Goal: Task Accomplishment & Management: Complete application form

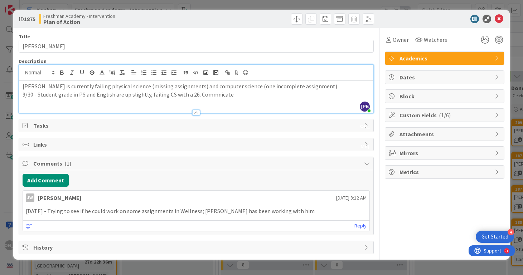
scroll to position [412, 123]
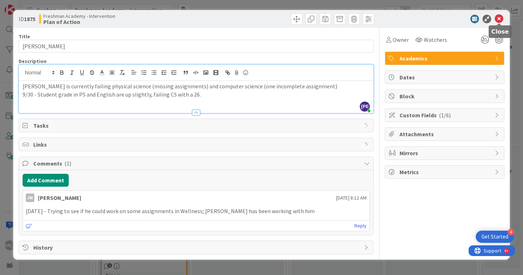
click at [501, 16] on icon at bounding box center [499, 19] width 9 height 9
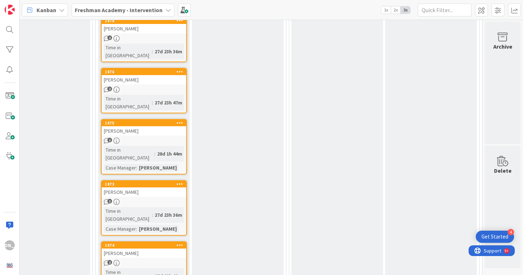
scroll to position [436, 123]
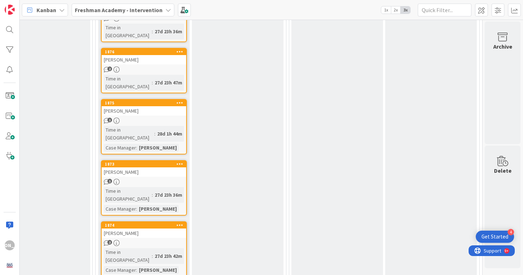
click at [158, 168] on div "[PERSON_NAME]" at bounding box center [144, 172] width 85 height 9
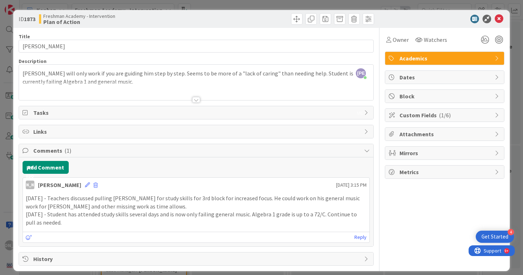
click at [224, 87] on div at bounding box center [196, 91] width 355 height 18
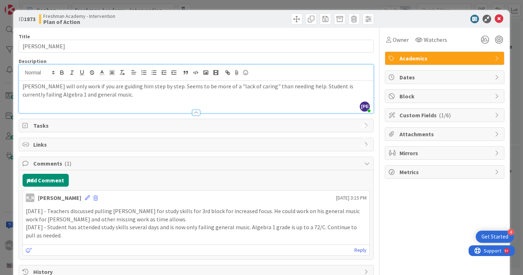
click at [211, 96] on p "[PERSON_NAME] will only work if you are guiding him step by step. Seems to be m…" at bounding box center [197, 90] width 348 height 16
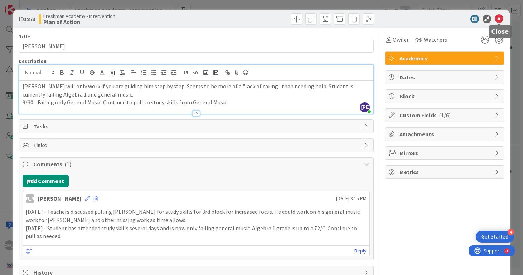
click at [498, 16] on icon at bounding box center [499, 19] width 9 height 9
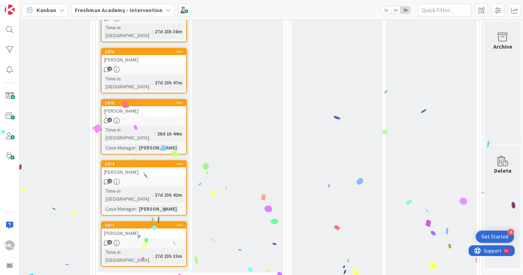
click at [147, 179] on div "2" at bounding box center [144, 182] width 85 height 6
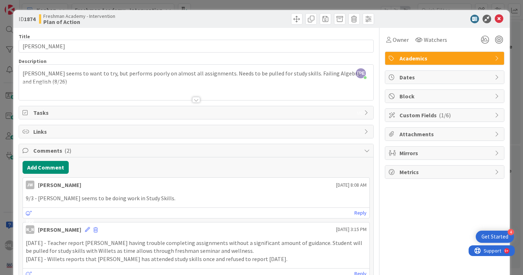
click at [345, 73] on div "[PERSON_NAME] just joined [PERSON_NAME] seems to want to try, but performs poor…" at bounding box center [196, 82] width 355 height 35
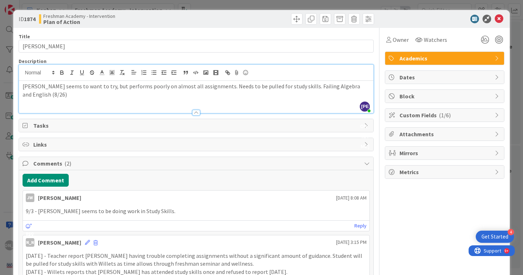
click at [224, 98] on div "[PERSON_NAME] seems to want to try, but performs poorly on almost all assignmen…" at bounding box center [196, 97] width 355 height 32
click at [364, 85] on p "[PERSON_NAME] seems to want to try, but performs poorly on almost all assignmen…" at bounding box center [197, 90] width 348 height 16
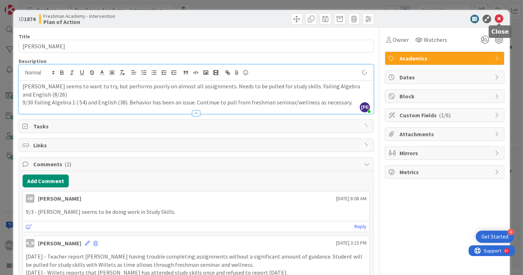
click at [500, 18] on icon at bounding box center [499, 19] width 9 height 9
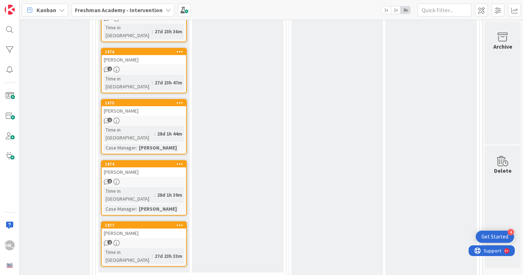
click at [139, 160] on div "1874 [PERSON_NAME] 2 Time in [GEOGRAPHIC_DATA] : 28d 1h 39m Case Manager : [PER…" at bounding box center [144, 188] width 86 height 56
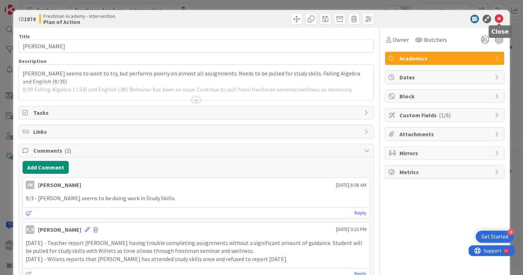
click at [499, 19] on icon at bounding box center [499, 19] width 9 height 9
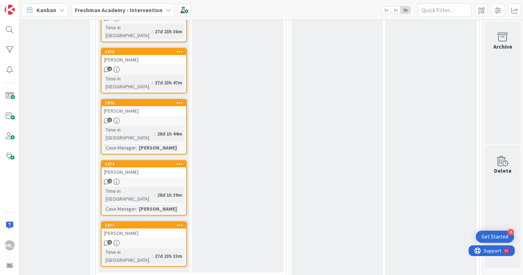
click at [143, 229] on div "[PERSON_NAME]" at bounding box center [144, 233] width 85 height 9
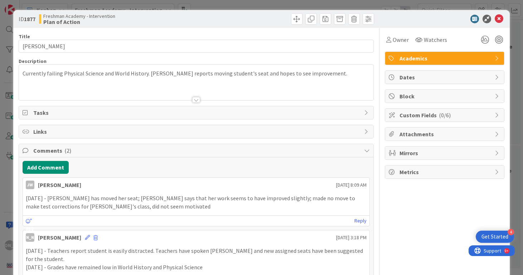
click at [325, 73] on div "Currently failing Physical Science and World History. [PERSON_NAME] reports mov…" at bounding box center [196, 82] width 355 height 35
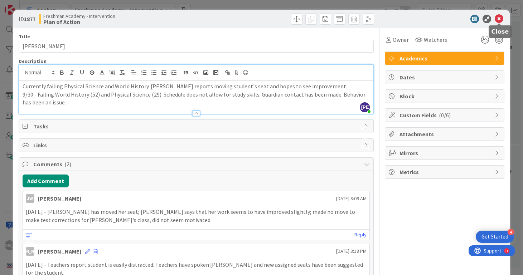
click at [497, 16] on icon at bounding box center [499, 19] width 9 height 9
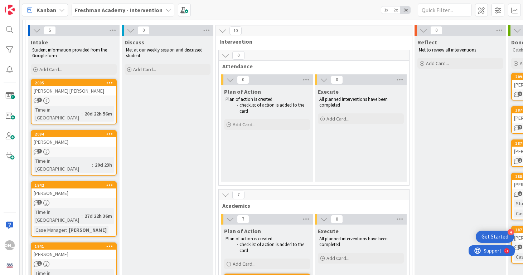
scroll to position [48, 0]
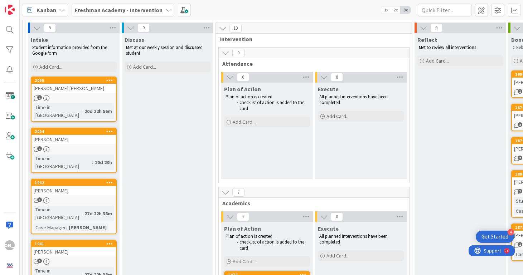
click at [92, 138] on div "2094 [PERSON_NAME] 1 Time in [GEOGRAPHIC_DATA] : 20d 23h" at bounding box center [74, 150] width 86 height 45
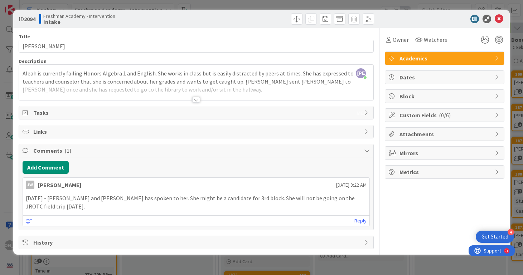
click at [201, 96] on div at bounding box center [196, 91] width 355 height 18
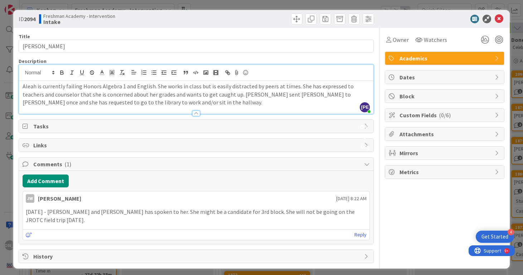
click at [198, 96] on p "Aleah is currently failing Honors Algebra 1 and English. She works in class but…" at bounding box center [197, 94] width 348 height 24
click at [183, 103] on p "Aleah is currently failing Honors Algebra 1 and English. She works in class but…" at bounding box center [197, 94] width 348 height 24
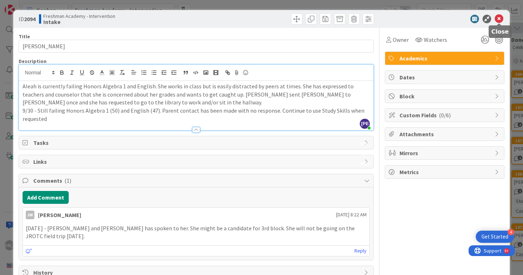
click at [501, 19] on icon at bounding box center [499, 19] width 9 height 9
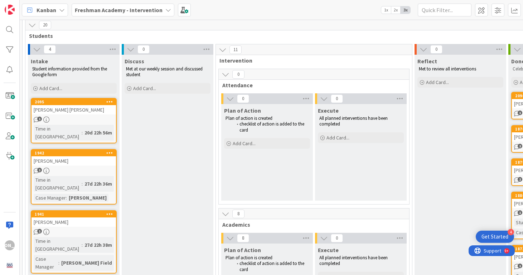
scroll to position [15, 0]
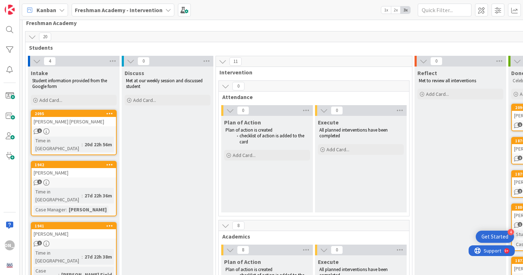
click at [84, 127] on div "2095 Bentley [PERSON_NAME] 1 Time in [GEOGRAPHIC_DATA] : 20d 22h 56m" at bounding box center [74, 132] width 86 height 45
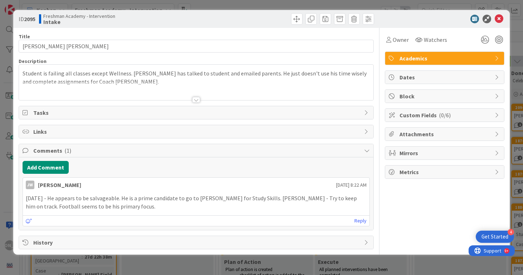
click at [271, 77] on div "Student is failing all classes except Wellness. [PERSON_NAME] has talked to stu…" at bounding box center [196, 82] width 355 height 35
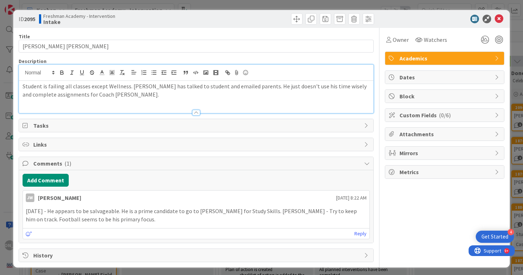
click at [259, 91] on p "Student is failing all classes except Wellness. [PERSON_NAME] has talked to stu…" at bounding box center [197, 90] width 348 height 16
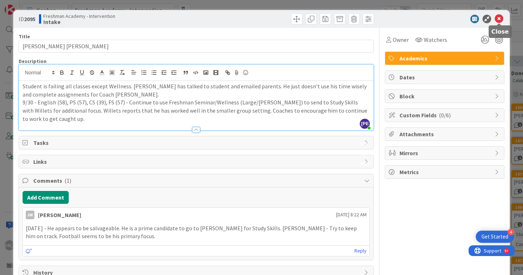
click at [500, 18] on icon at bounding box center [499, 19] width 9 height 9
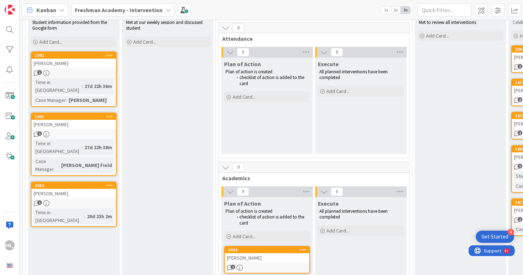
scroll to position [65, 0]
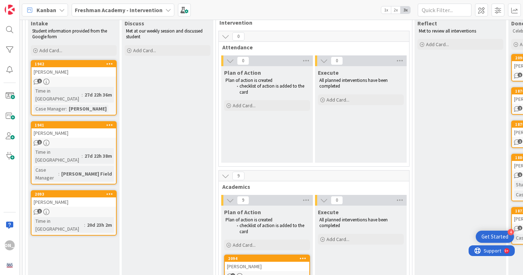
click at [87, 82] on div "1" at bounding box center [74, 82] width 85 height 6
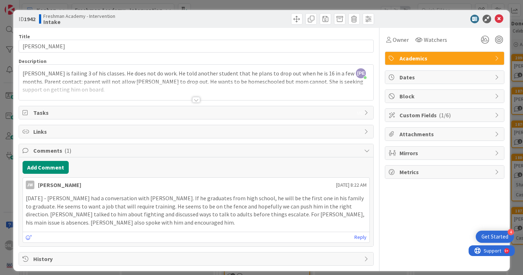
click at [97, 87] on div at bounding box center [196, 91] width 355 height 18
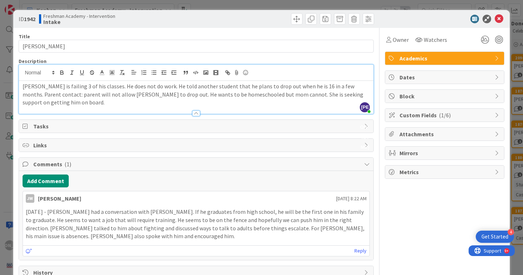
click at [83, 100] on p "[PERSON_NAME] is failing 3 of his classes. He does not do work. He told another…" at bounding box center [197, 94] width 348 height 24
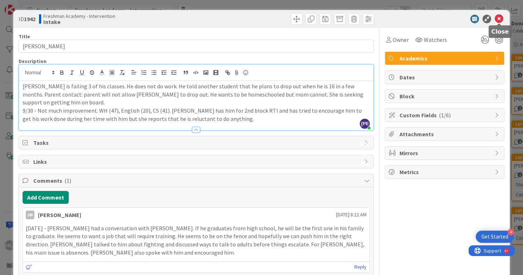
click at [501, 19] on icon at bounding box center [499, 19] width 9 height 9
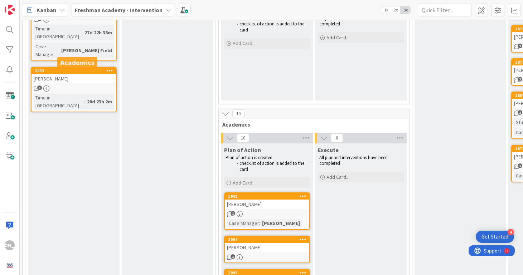
scroll to position [65, 0]
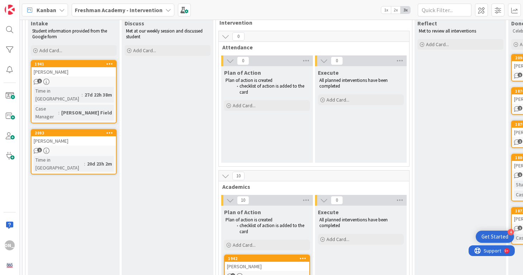
click at [75, 75] on div "[PERSON_NAME]" at bounding box center [74, 71] width 85 height 9
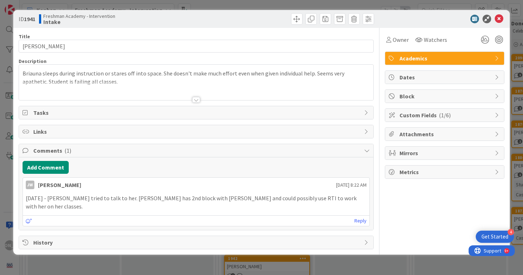
click at [172, 81] on p "Briauna sleeps during instruction or stares off into space. She doesn't make mu…" at bounding box center [197, 78] width 348 height 16
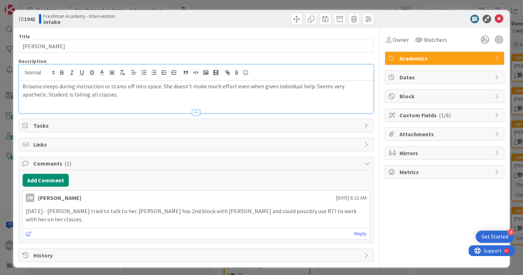
click at [166, 94] on p "Briauna sleeps during instruction or stares off into space. She doesn't make mu…" at bounding box center [197, 90] width 348 height 16
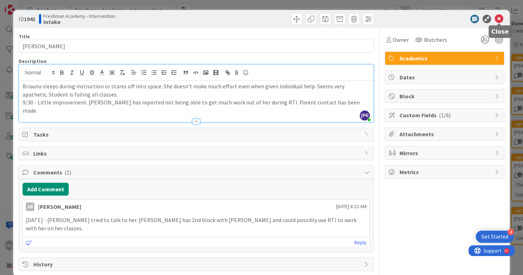
click at [501, 19] on icon at bounding box center [499, 19] width 9 height 9
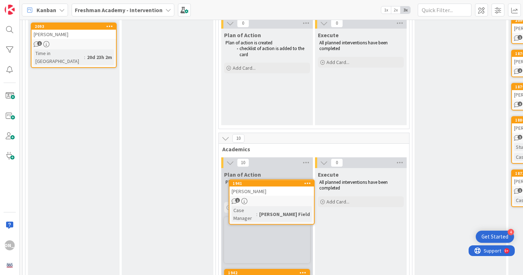
scroll to position [107, 0]
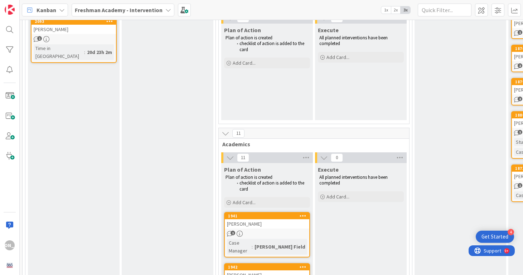
click at [88, 30] on div "[PERSON_NAME]" at bounding box center [74, 29] width 85 height 9
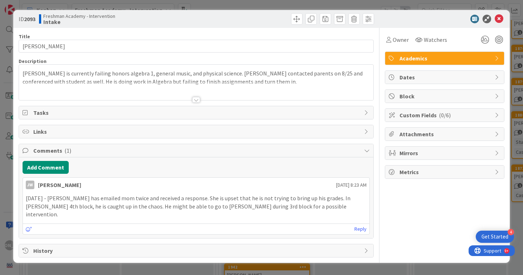
click at [242, 88] on div at bounding box center [196, 91] width 355 height 18
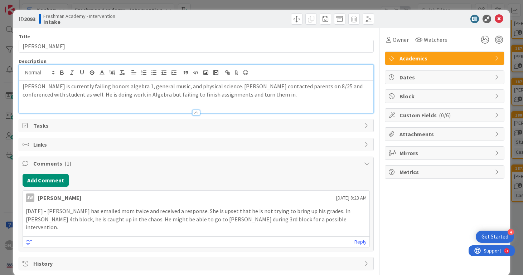
click at [233, 94] on p "[PERSON_NAME] is currently failing honors algebra 1, general music, and physica…" at bounding box center [197, 90] width 348 height 16
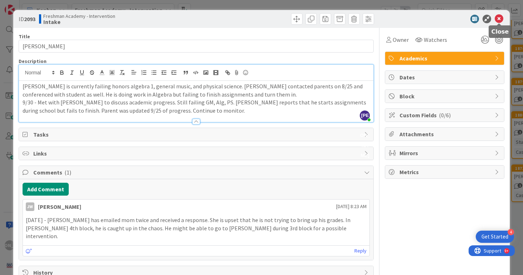
click at [501, 19] on icon at bounding box center [499, 19] width 9 height 9
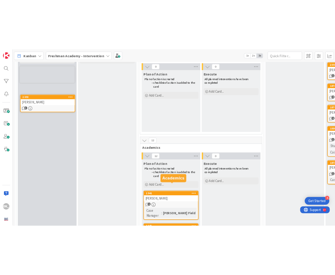
scroll to position [92, 0]
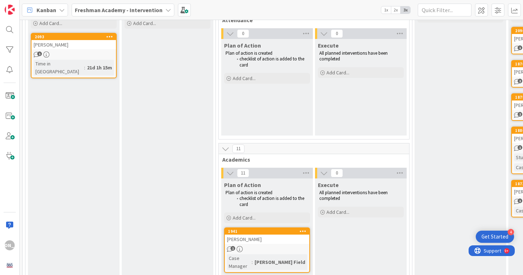
click at [109, 38] on icon at bounding box center [109, 36] width 7 height 5
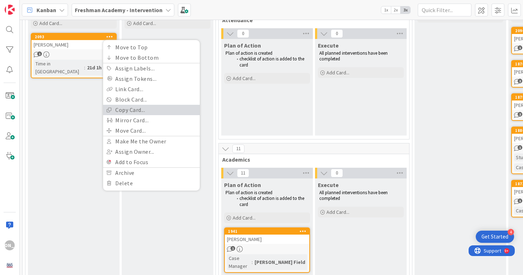
click at [138, 109] on link "Copy Card..." at bounding box center [151, 110] width 97 height 10
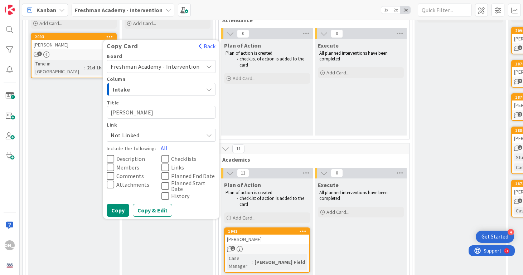
click at [145, 112] on textarea "[PERSON_NAME]" at bounding box center [161, 112] width 109 height 13
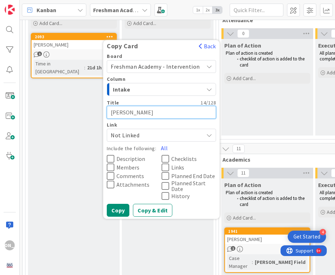
click at [136, 111] on textarea "[PERSON_NAME]" at bounding box center [161, 112] width 109 height 13
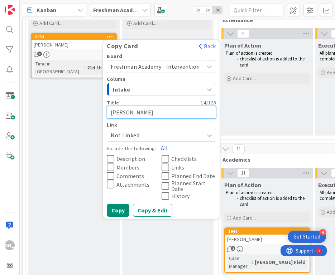
type textarea "x"
type textarea "N"
type textarea "x"
type textarea "Na"
type textarea "x"
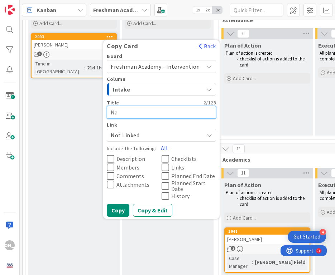
type textarea "Nat"
type textarea "x"
type textarea "Nath"
type textarea "x"
type textarea "Natha"
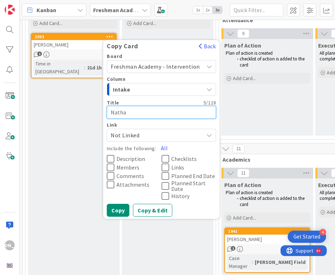
type textarea "x"
type textarea "Natham"
type textarea "x"
type textarea "Natha"
type textarea "x"
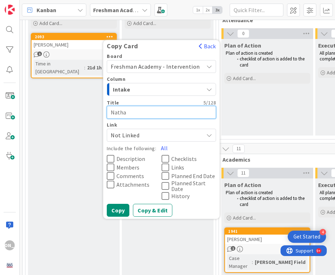
type textarea "[PERSON_NAME]"
type textarea "x"
type textarea "[PERSON_NAME]"
type textarea "x"
type textarea "[PERSON_NAME]"
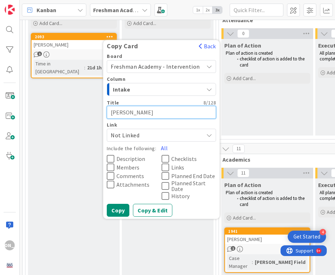
type textarea "x"
type textarea "[PERSON_NAME]"
type textarea "x"
type textarea "[PERSON_NAME]"
type textarea "x"
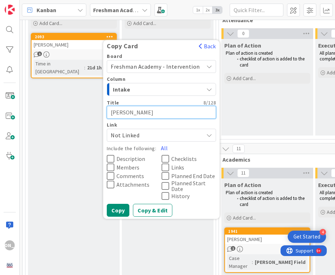
type textarea "[PERSON_NAME]"
type textarea "x"
type textarea "[PERSON_NAME]"
type textarea "x"
type textarea "[PERSON_NAME]"
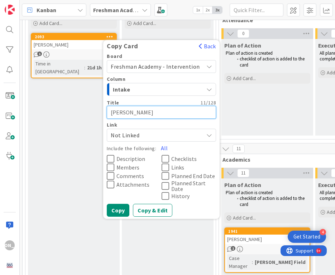
type textarea "x"
type textarea "[PERSON_NAME]"
type textarea "x"
type textarea "[PERSON_NAME]"
click at [111, 178] on icon at bounding box center [111, 176] width 8 height 9
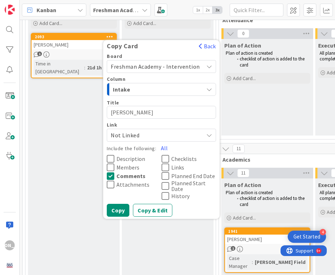
click at [113, 158] on icon at bounding box center [111, 159] width 8 height 9
click at [141, 210] on button "Copy & Edit" at bounding box center [152, 210] width 39 height 13
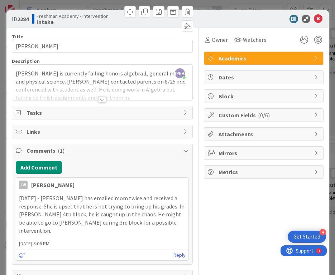
click at [115, 88] on div at bounding box center [102, 91] width 180 height 18
click at [115, 68] on div at bounding box center [102, 66] width 180 height 3
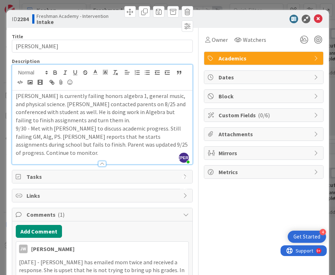
click at [110, 119] on p "[PERSON_NAME] is currently failing honors algebra 1, general music, and physica…" at bounding box center [102, 108] width 173 height 33
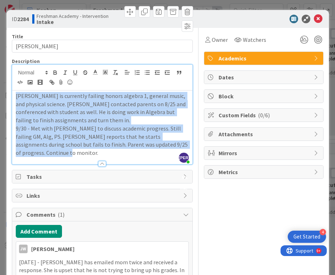
drag, startPoint x: 16, startPoint y: 95, endPoint x: 193, endPoint y: 161, distance: 188.1
click at [193, 161] on div "Title 13 / 128 [PERSON_NAME] Description [PERSON_NAME] just joined [PERSON_NAME…" at bounding box center [168, 188] width 312 height 320
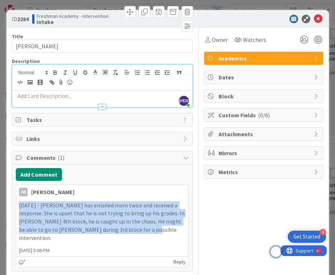
drag, startPoint x: 109, startPoint y: 230, endPoint x: 13, endPoint y: 200, distance: 100.4
click at [13, 200] on div "Add Comment [PERSON_NAME] [PERSON_NAME] [DATE] 5:06 PM [DATE] - [PERSON_NAME] h…" at bounding box center [102, 218] width 180 height 107
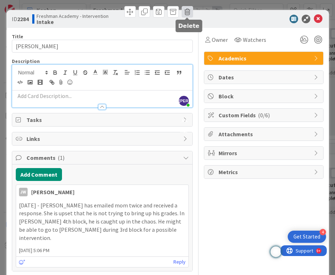
click at [191, 10] on span at bounding box center [187, 11] width 11 height 11
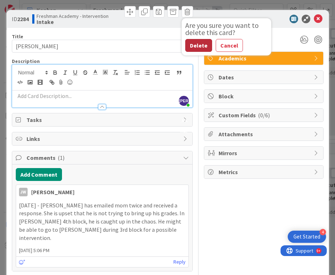
click at [198, 48] on button "Delete" at bounding box center [198, 45] width 27 height 13
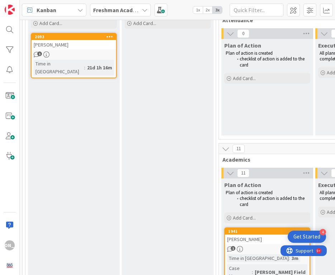
click at [111, 36] on icon at bounding box center [109, 36] width 7 height 5
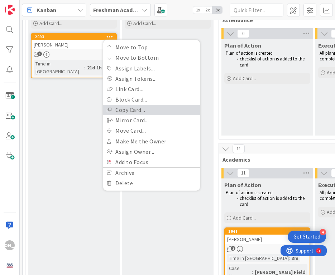
click at [127, 114] on link "Copy Card..." at bounding box center [151, 110] width 97 height 10
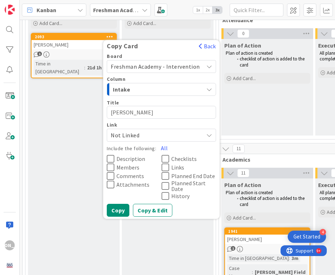
click at [155, 111] on textarea "[PERSON_NAME]" at bounding box center [161, 112] width 109 height 13
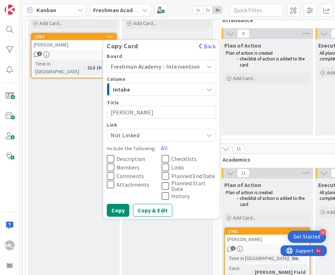
type textarea "x"
type textarea "N"
type textarea "x"
type textarea "Na"
type textarea "x"
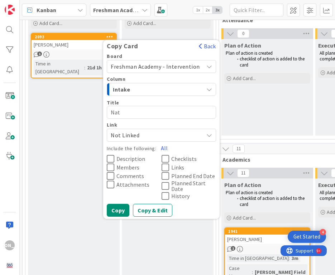
type textarea "Nath"
type textarea "x"
type textarea "Natha"
type textarea "x"
type textarea "[PERSON_NAME]"
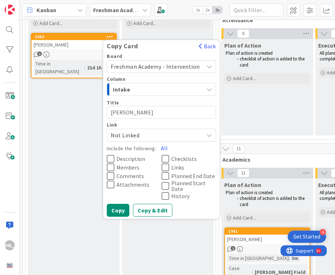
type textarea "x"
type textarea "[PERSON_NAME]"
type textarea "x"
type textarea "[PERSON_NAME]"
type textarea "x"
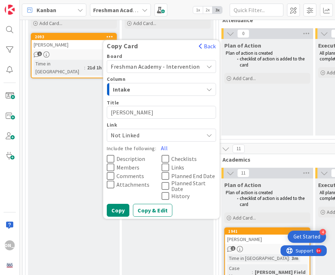
type textarea "[PERSON_NAME]"
type textarea "x"
type textarea "[PERSON_NAME]"
type textarea "x"
type textarea "[PERSON_NAME]"
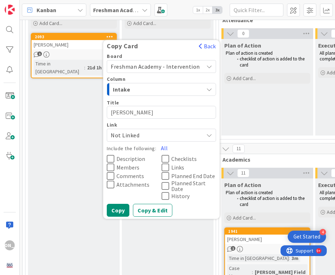
type textarea "x"
type textarea "[PERSON_NAME]"
type textarea "x"
type textarea "[PERSON_NAME]"
click at [116, 207] on button "Copy" at bounding box center [118, 210] width 23 height 13
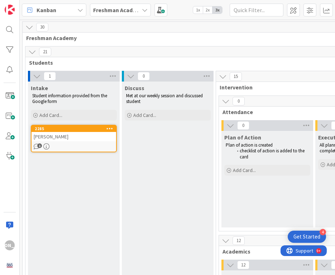
click at [72, 141] on div "[PERSON_NAME]" at bounding box center [74, 136] width 85 height 9
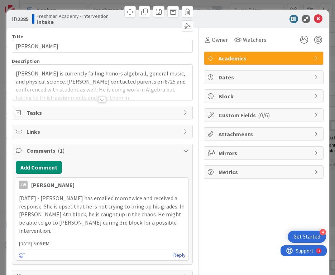
click at [112, 77] on div "[PERSON_NAME] is currently failing honors algebra 1, general music, and physica…" at bounding box center [102, 82] width 180 height 35
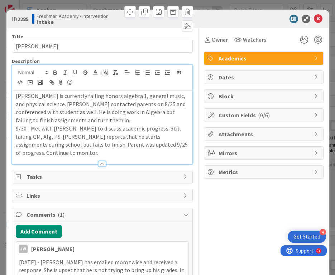
click at [112, 77] on div at bounding box center [102, 78] width 180 height 26
click at [103, 111] on p "[PERSON_NAME] is currently failing honors algebra 1, general music, and physica…" at bounding box center [102, 108] width 173 height 33
click at [190, 9] on span at bounding box center [187, 11] width 11 height 11
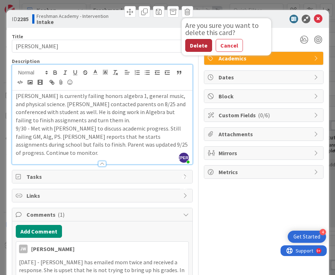
click at [204, 45] on button "Delete" at bounding box center [198, 45] width 27 height 13
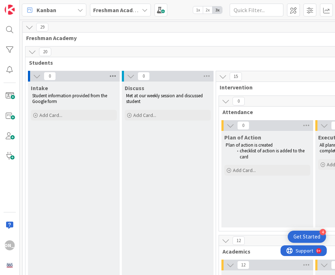
click at [116, 73] on icon at bounding box center [112, 76] width 9 height 11
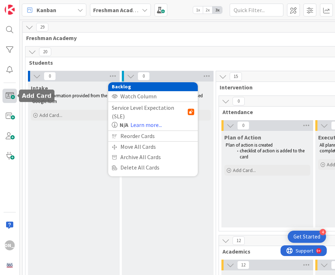
click at [12, 97] on span at bounding box center [10, 96] width 14 height 14
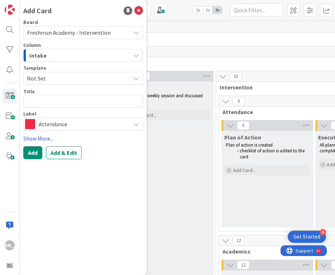
click at [84, 76] on span "Not Set" at bounding box center [76, 78] width 98 height 9
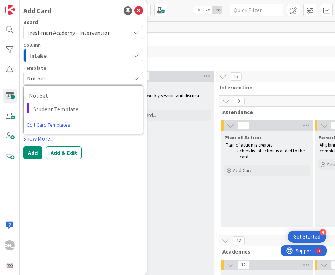
click at [84, 76] on span "Not Set" at bounding box center [76, 78] width 98 height 9
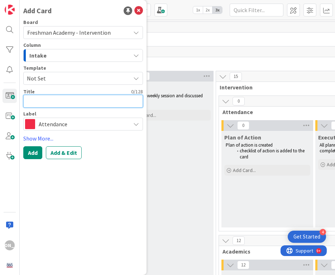
click at [77, 101] on textarea at bounding box center [83, 101] width 120 height 13
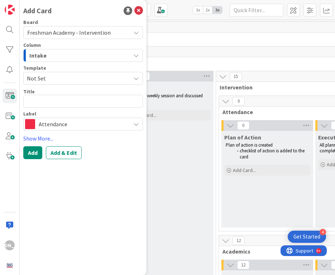
click at [80, 125] on span "Attendance" at bounding box center [83, 124] width 88 height 10
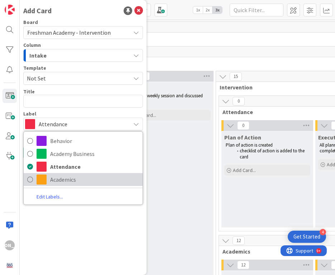
click at [62, 178] on span "Academics" at bounding box center [94, 179] width 89 height 11
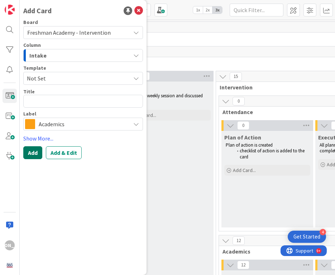
click at [37, 151] on button "Add" at bounding box center [32, 153] width 19 height 13
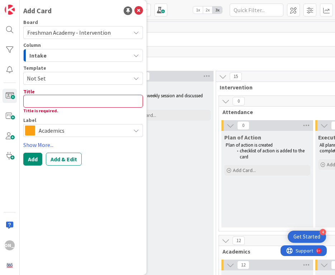
click at [80, 88] on div "Board Freshman Academy - Intervention Column Intake Template Not Set Not Set St…" at bounding box center [83, 79] width 120 height 118
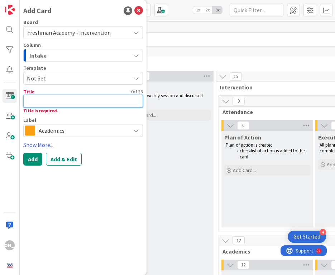
click at [80, 98] on textarea at bounding box center [83, 101] width 120 height 13
type textarea "x"
type textarea "N"
type textarea "x"
type textarea "Na"
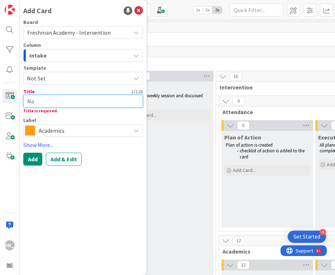
type textarea "x"
type textarea "Nat"
type textarea "x"
type textarea "Nath"
type textarea "x"
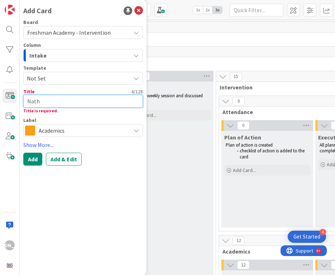
type textarea "Natha"
type textarea "x"
type textarea "Natham"
type textarea "x"
type textarea "Natha"
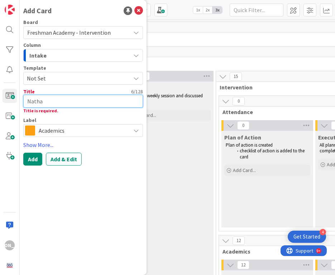
type textarea "x"
type textarea "[PERSON_NAME]"
type textarea "x"
type textarea "[PERSON_NAME]"
type textarea "x"
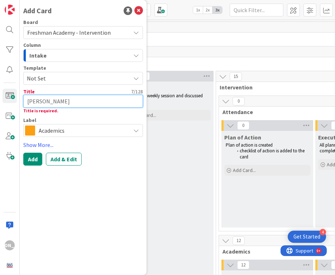
type textarea "[PERSON_NAME]"
type textarea "x"
type textarea "[PERSON_NAME]"
type textarea "x"
type textarea "[PERSON_NAME]"
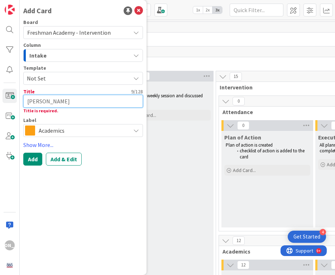
type textarea "x"
type textarea "[PERSON_NAME]"
type textarea "x"
type textarea "[PERSON_NAME]"
type textarea "x"
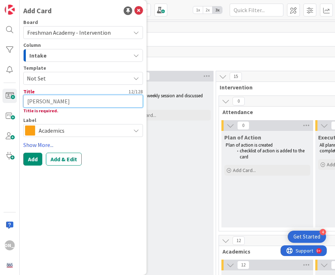
type textarea "[PERSON_NAME]"
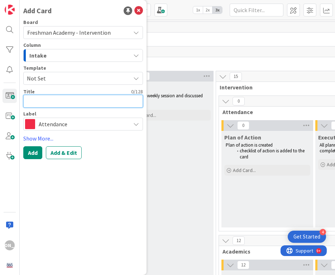
click at [78, 102] on textarea at bounding box center [83, 101] width 120 height 13
type textarea "x"
type textarea "N"
type textarea "x"
type textarea "Na"
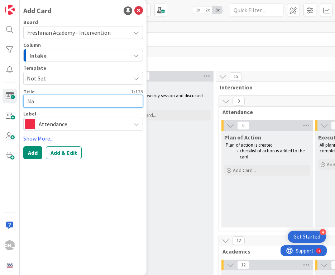
type textarea "x"
type textarea "Nat"
type textarea "x"
type textarea "Nath"
type textarea "x"
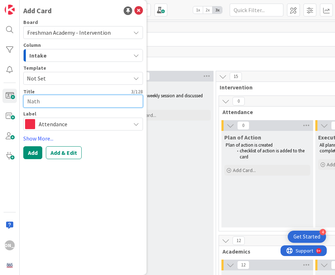
type textarea "Natha"
type textarea "x"
type textarea "[PERSON_NAME]"
type textarea "x"
type textarea "[PERSON_NAME]"
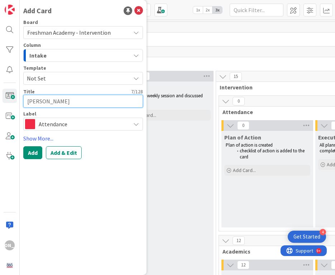
type textarea "x"
type textarea "[PERSON_NAME]"
type textarea "x"
type textarea "[PERSON_NAME]"
type textarea "x"
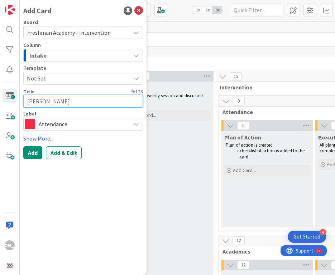
type textarea "[PERSON_NAME]"
type textarea "x"
type textarea "[PERSON_NAME]"
type textarea "x"
type textarea "[PERSON_NAME]"
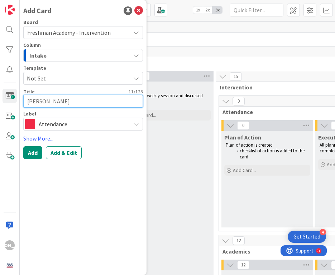
type textarea "x"
type textarea "[PERSON_NAME]"
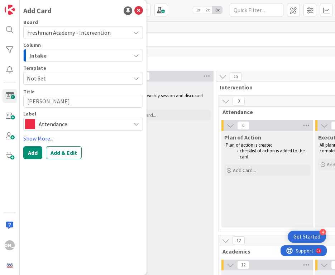
click at [61, 122] on span "Attendance" at bounding box center [83, 124] width 88 height 10
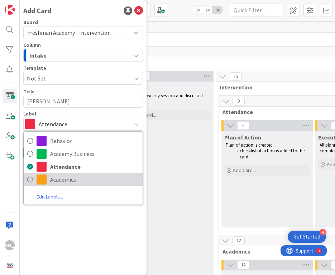
click at [48, 177] on link "Academics" at bounding box center [83, 179] width 119 height 13
type textarea "x"
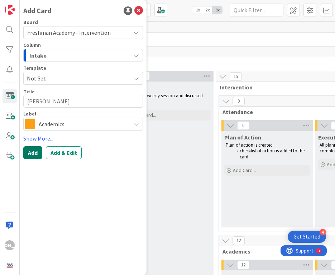
click at [33, 154] on button "Add" at bounding box center [32, 153] width 19 height 13
click at [138, 13] on icon at bounding box center [138, 10] width 9 height 9
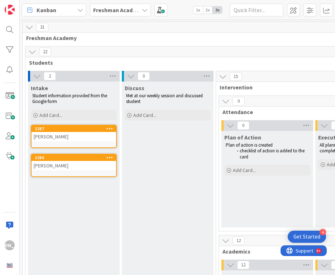
click at [107, 159] on icon at bounding box center [109, 157] width 7 height 5
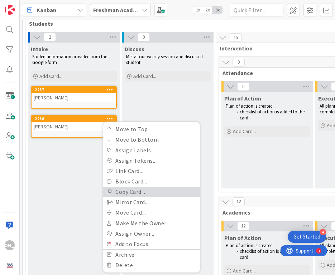
scroll to position [47, 0]
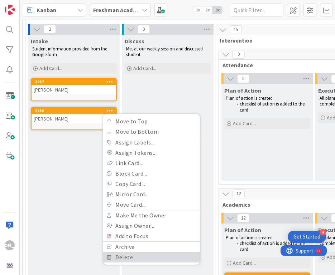
click at [116, 254] on link "Delete" at bounding box center [151, 258] width 97 height 10
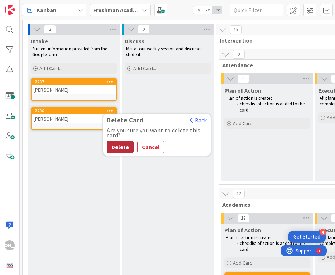
click at [118, 146] on button "Delete" at bounding box center [120, 147] width 27 height 13
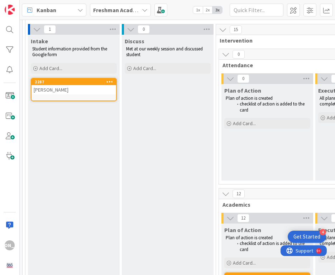
click at [77, 91] on div "[PERSON_NAME]" at bounding box center [74, 89] width 85 height 9
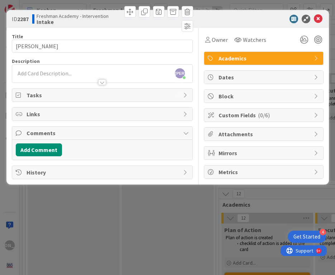
click at [126, 69] on div "[PERSON_NAME] just joined" at bounding box center [102, 74] width 180 height 18
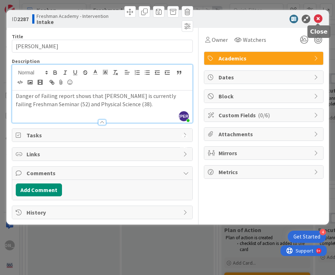
click at [318, 19] on icon at bounding box center [318, 19] width 9 height 9
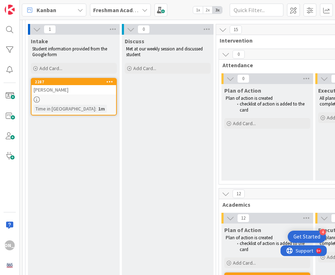
click at [112, 82] on icon at bounding box center [109, 81] width 7 height 5
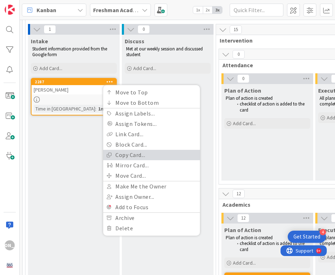
click at [156, 153] on link "Copy Card..." at bounding box center [151, 155] width 97 height 10
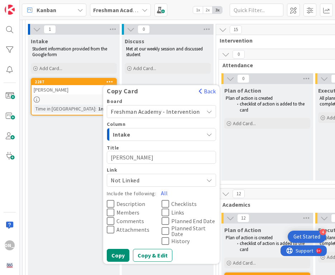
click at [140, 157] on textarea "[PERSON_NAME]" at bounding box center [161, 157] width 109 height 13
type textarea "x"
type textarea "L"
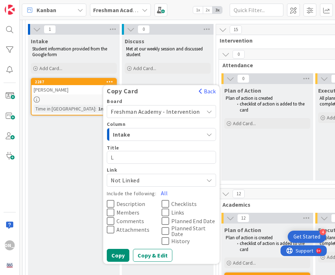
type textarea "x"
type textarea "Li"
type textarea "x"
type textarea "Lil"
type textarea "x"
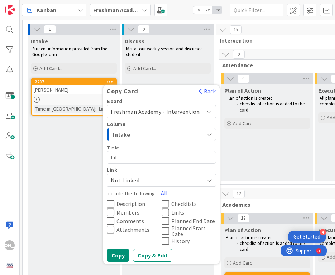
type textarea "Lily"
type textarea "x"
type textarea "Lily"
type textarea "x"
type textarea "[PERSON_NAME]"
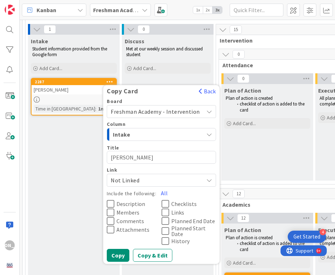
type textarea "x"
type textarea "[PERSON_NAME]"
type textarea "x"
type textarea "[PERSON_NAME]"
type textarea "x"
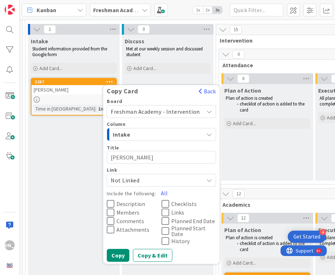
type textarea "[PERSON_NAME]"
type textarea "x"
type textarea "[PERSON_NAME]"
click at [144, 252] on button "Copy & Edit" at bounding box center [152, 255] width 39 height 13
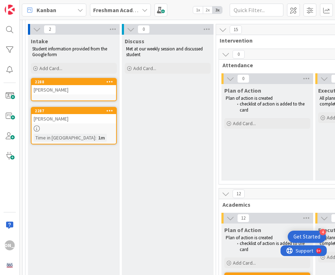
type textarea "x"
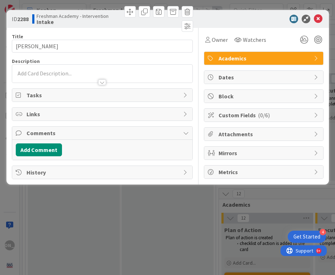
click at [102, 73] on div at bounding box center [102, 74] width 180 height 18
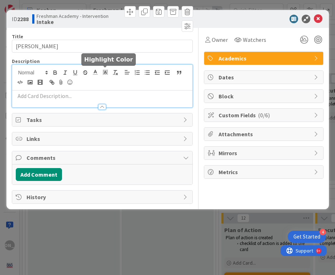
click at [91, 94] on p at bounding box center [102, 96] width 173 height 8
click at [85, 96] on p at bounding box center [102, 96] width 173 height 8
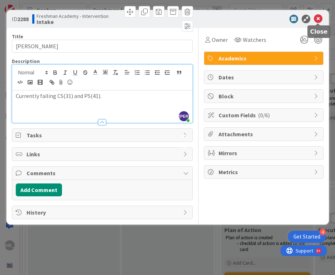
click at [317, 18] on icon at bounding box center [318, 19] width 9 height 9
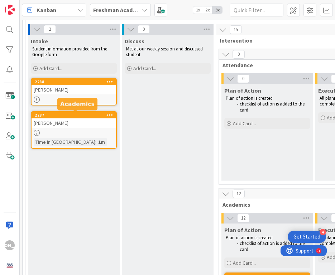
click at [86, 118] on div "2287" at bounding box center [75, 115] width 81 height 5
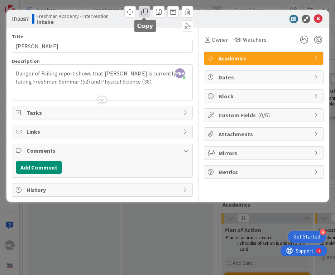
click at [146, 10] on span at bounding box center [144, 11] width 11 height 11
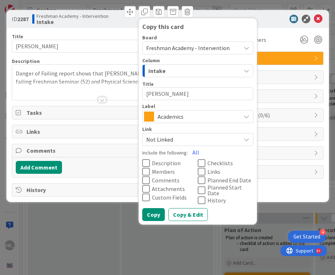
click at [205, 88] on textarea "[PERSON_NAME]" at bounding box center [197, 93] width 111 height 13
click at [201, 94] on textarea "[PERSON_NAME]" at bounding box center [197, 93] width 111 height 13
type textarea "x"
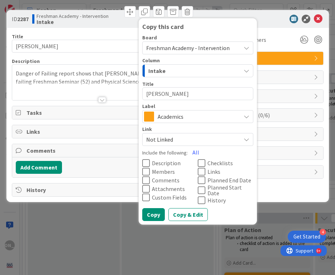
type textarea "J"
type textarea "x"
type textarea "[PERSON_NAME]"
type textarea "x"
type textarea "Jac"
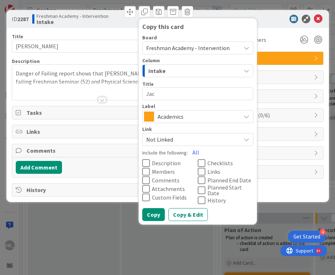
type textarea "x"
type textarea "Jaco"
type textarea "x"
type textarea "[PERSON_NAME]"
type textarea "x"
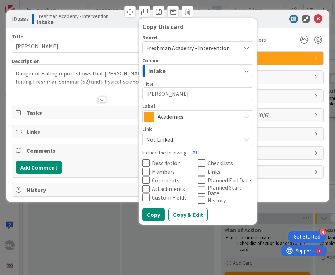
type textarea "[PERSON_NAME]"
type textarea "x"
type textarea "[PERSON_NAME]"
type textarea "x"
type textarea "[PERSON_NAME]"
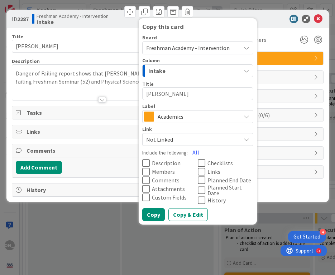
type textarea "x"
type textarea "[PERSON_NAME]"
type textarea "x"
type textarea "[PERSON_NAME]"
type textarea "x"
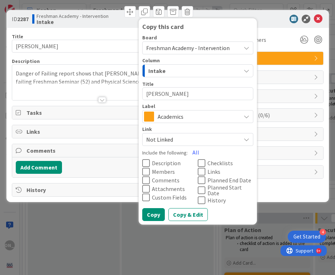
type textarea "[PERSON_NAME]"
type textarea "x"
type textarea "[PERSON_NAME]"
click at [183, 209] on button "Copy & Edit" at bounding box center [187, 215] width 39 height 13
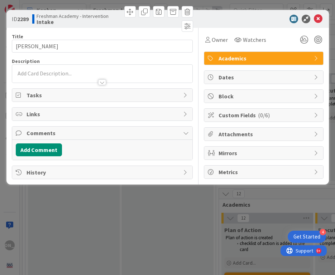
type textarea "x"
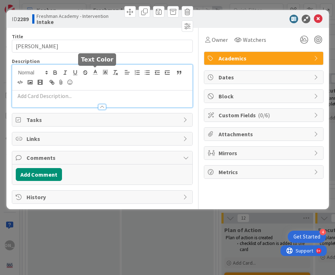
click at [93, 72] on div at bounding box center [102, 86] width 180 height 43
click at [80, 90] on div "[PERSON_NAME] just joined" at bounding box center [102, 86] width 180 height 43
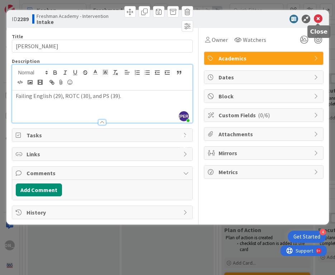
click at [317, 20] on icon at bounding box center [318, 19] width 9 height 9
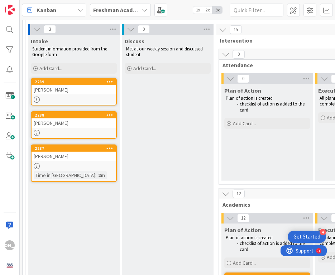
click at [109, 149] on icon at bounding box center [109, 148] width 7 height 5
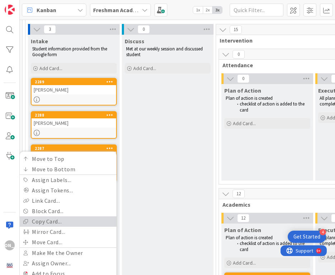
click at [65, 219] on link "Copy Card..." at bounding box center [68, 222] width 97 height 10
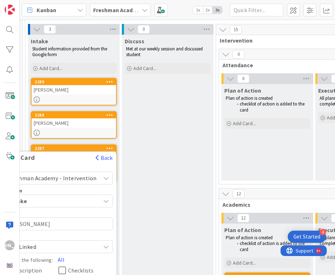
click at [59, 223] on textarea "[PERSON_NAME]" at bounding box center [58, 224] width 109 height 13
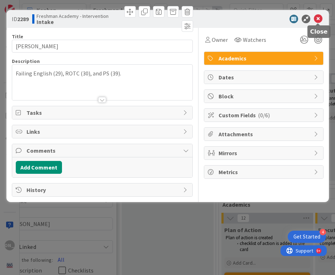
click at [317, 18] on icon at bounding box center [318, 19] width 9 height 9
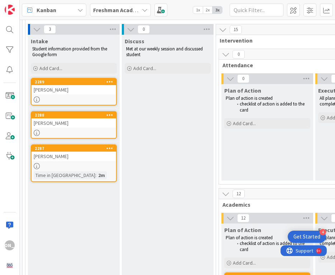
click at [97, 166] on div at bounding box center [74, 166] width 85 height 6
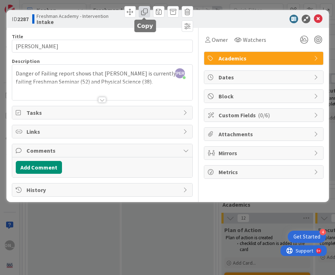
click at [145, 12] on span at bounding box center [144, 11] width 11 height 11
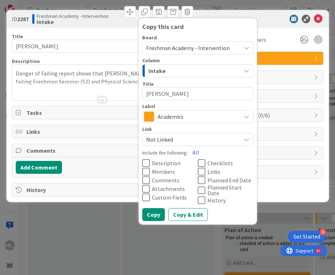
click at [172, 96] on textarea "[PERSON_NAME]" at bounding box center [197, 93] width 111 height 13
type textarea "x"
type textarea "J"
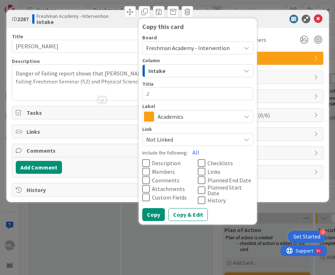
type textarea "x"
type textarea "[PERSON_NAME]"
type textarea "x"
type textarea "[PERSON_NAME]"
type textarea "x"
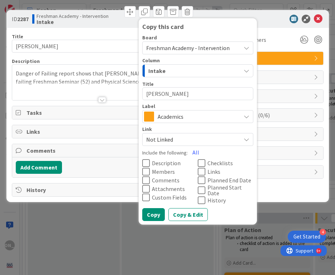
type textarea "Jayd"
type textarea "x"
type textarea "Jaydo"
type textarea "x"
type textarea "Jaydon"
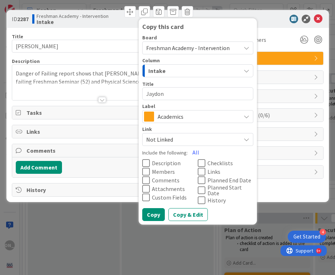
type textarea "x"
type textarea "Jaydon"
type textarea "x"
type textarea "[PERSON_NAME]"
type textarea "x"
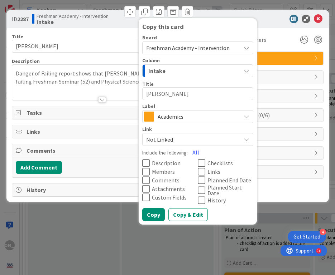
type textarea "Jaydon Mo"
type textarea "x"
type textarea "[PERSON_NAME]"
type textarea "x"
type textarea "[PERSON_NAME]"
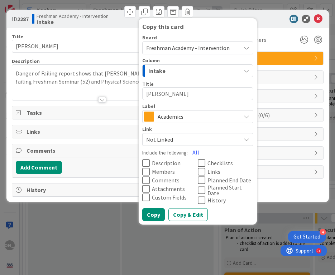
type textarea "x"
type textarea "[PERSON_NAME]"
type textarea "x"
click at [187, 209] on button "Copy & Edit" at bounding box center [187, 215] width 39 height 13
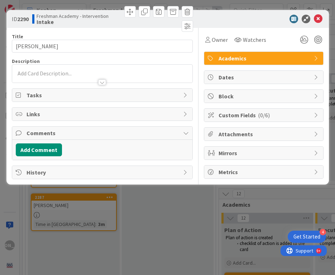
click at [124, 73] on div at bounding box center [102, 74] width 180 height 18
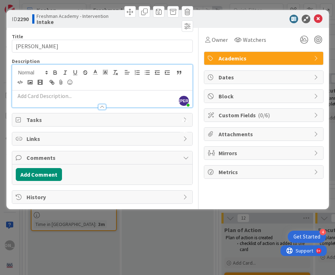
click at [115, 101] on div at bounding box center [102, 104] width 180 height 8
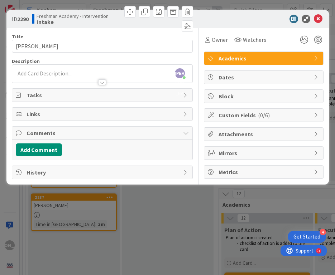
click at [123, 70] on p at bounding box center [102, 74] width 173 height 8
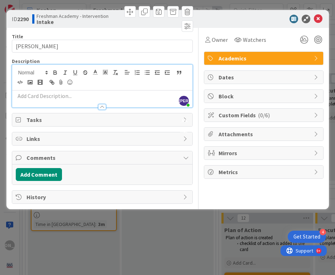
click at [120, 87] on div at bounding box center [102, 78] width 180 height 26
click at [120, 95] on p at bounding box center [102, 96] width 173 height 8
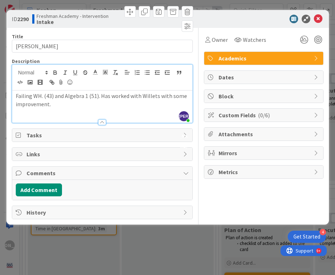
click at [276, 113] on span "Custom Fields ( 0/6 )" at bounding box center [265, 115] width 92 height 9
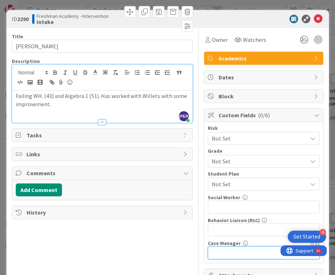
click at [228, 250] on input "text" at bounding box center [264, 253] width 112 height 13
click at [120, 106] on p "Failing WH. (43) and Algebra 1 (51). Has worked with Willets with some improvem…" at bounding box center [102, 100] width 173 height 16
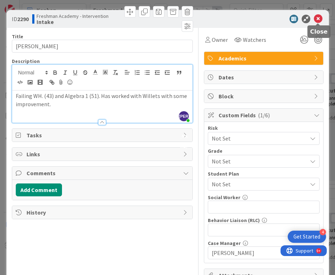
click at [318, 18] on icon at bounding box center [318, 19] width 9 height 9
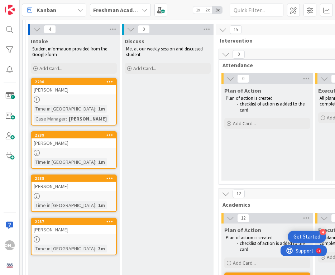
click at [109, 220] on icon at bounding box center [109, 221] width 7 height 5
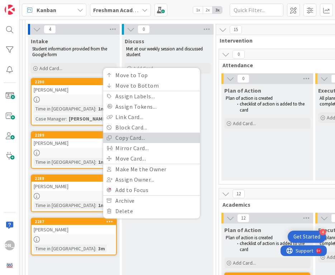
click at [145, 135] on link "Copy Card..." at bounding box center [151, 138] width 97 height 10
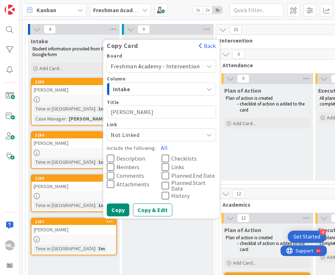
click at [145, 112] on textarea "[PERSON_NAME]" at bounding box center [161, 112] width 109 height 13
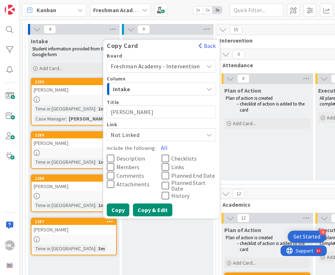
click at [154, 205] on button "Copy & Edit" at bounding box center [152, 210] width 39 height 13
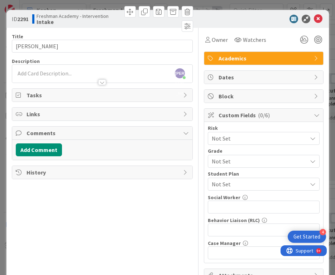
click at [115, 75] on div "[PERSON_NAME] just joined" at bounding box center [102, 74] width 180 height 18
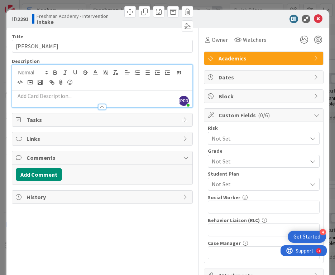
click at [99, 93] on p at bounding box center [102, 96] width 173 height 8
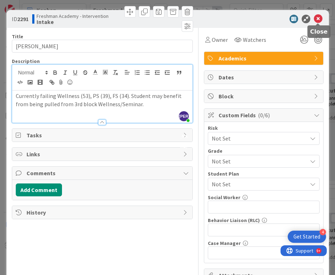
click at [318, 20] on icon at bounding box center [318, 19] width 9 height 9
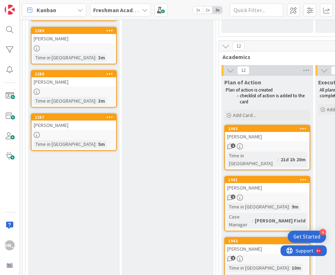
click at [111, 118] on icon at bounding box center [109, 117] width 7 height 5
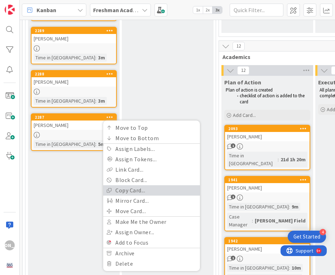
click at [129, 189] on link "Copy Card..." at bounding box center [151, 191] width 97 height 10
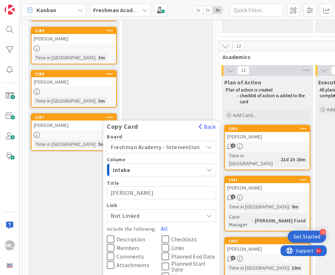
click at [130, 193] on textarea "[PERSON_NAME]" at bounding box center [161, 193] width 109 height 13
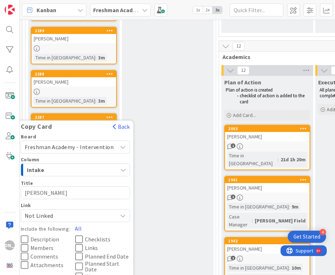
scroll to position [278, 0]
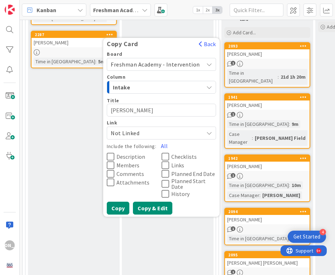
click at [159, 210] on button "Copy & Edit" at bounding box center [152, 208] width 39 height 13
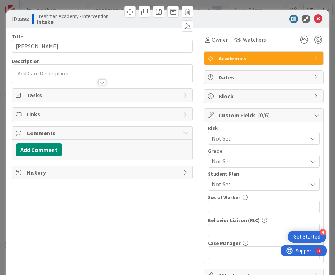
click at [104, 73] on div at bounding box center [102, 74] width 180 height 18
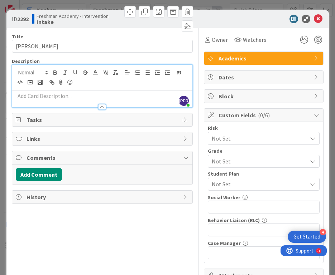
click at [106, 98] on p at bounding box center [102, 96] width 173 height 8
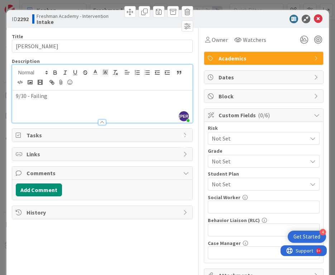
scroll to position [311, 0]
click at [319, 18] on icon at bounding box center [318, 19] width 9 height 9
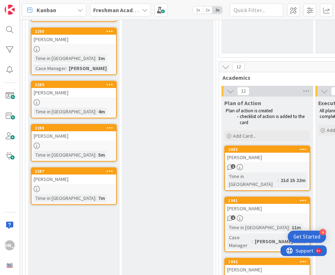
scroll to position [287, 0]
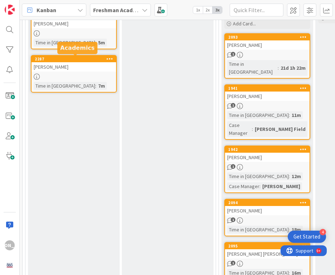
click at [92, 74] on div at bounding box center [74, 77] width 85 height 6
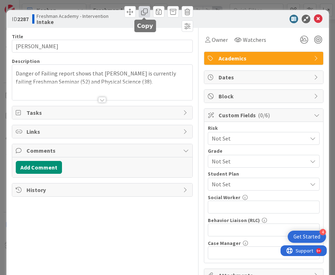
click at [142, 11] on span at bounding box center [144, 11] width 11 height 11
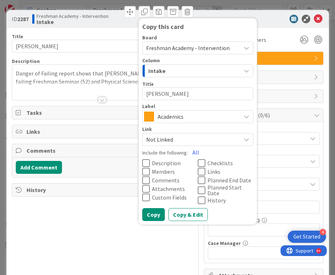
click at [193, 96] on textarea "[PERSON_NAME]" at bounding box center [197, 93] width 111 height 13
click at [188, 218] on button "Copy & Edit" at bounding box center [187, 215] width 39 height 13
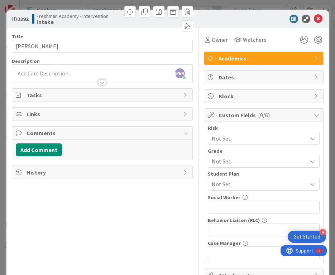
click at [136, 68] on body "4 Get Started JA Kanban Freshman Academy - Intervention 1x 2x 3x 36 Freshman Ac…" at bounding box center [167, 137] width 335 height 275
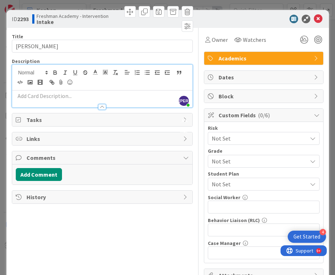
click at [126, 92] on div at bounding box center [102, 99] width 180 height 17
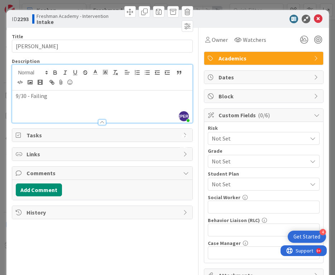
scroll to position [330, 0]
click at [320, 18] on icon at bounding box center [318, 19] width 9 height 9
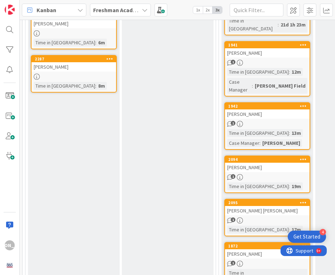
click at [110, 57] on icon at bounding box center [109, 58] width 7 height 5
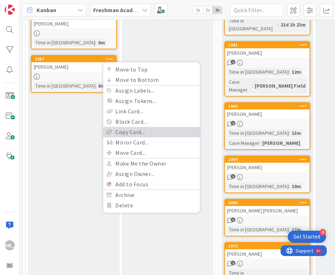
click at [134, 129] on link "Copy Card..." at bounding box center [151, 132] width 97 height 10
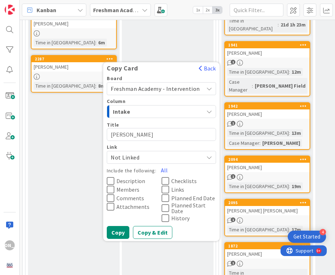
click at [134, 133] on textarea "[PERSON_NAME]" at bounding box center [161, 134] width 109 height 13
click at [153, 230] on button "Copy & Edit" at bounding box center [152, 232] width 39 height 13
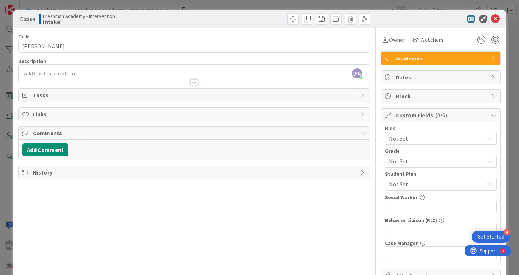
click at [237, 73] on div "[PERSON_NAME] joined 20 m ago" at bounding box center [194, 74] width 351 height 18
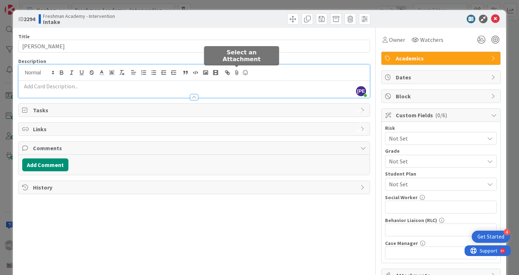
scroll to position [377, 0]
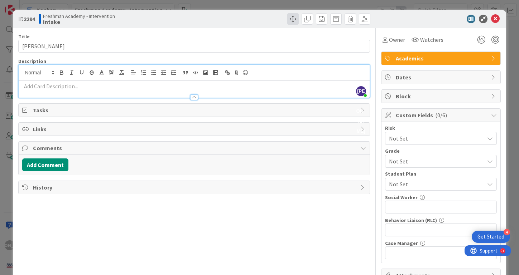
drag, startPoint x: 192, startPoint y: 19, endPoint x: 292, endPoint y: 18, distance: 100.0
click at [292, 18] on div "ID 2294 Freshman Academy - Intervention Intake" at bounding box center [194, 18] width 352 height 11
click at [190, 87] on p at bounding box center [194, 86] width 344 height 8
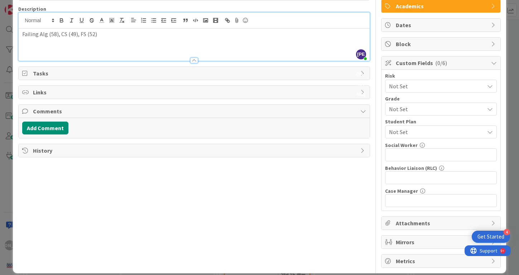
scroll to position [53, 0]
click at [444, 123] on div "Student Plan" at bounding box center [441, 121] width 112 height 5
click at [444, 128] on span "Not Set" at bounding box center [436, 132] width 95 height 9
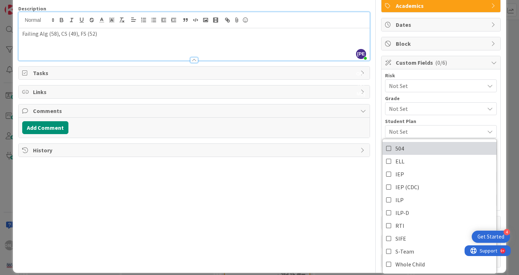
click at [390, 150] on icon at bounding box center [389, 148] width 6 height 11
click at [207, 35] on p "Failing Alg (58), CS (49), FS (52)" at bounding box center [194, 34] width 344 height 8
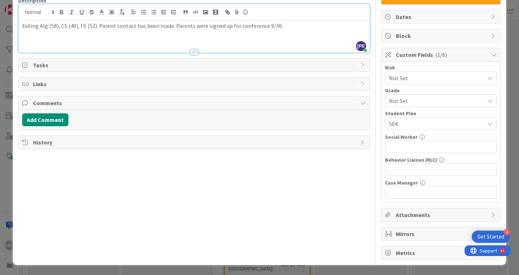
scroll to position [0, 0]
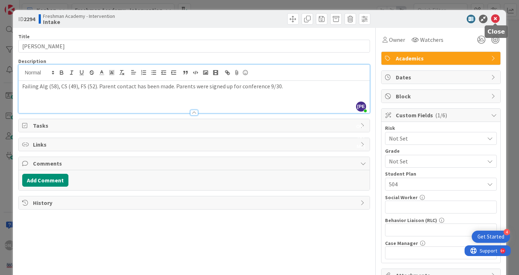
click at [498, 18] on icon at bounding box center [495, 19] width 9 height 9
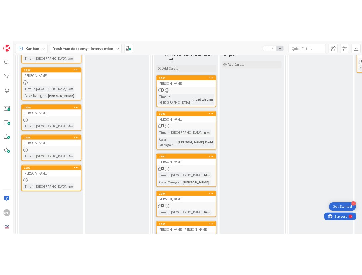
scroll to position [344, 0]
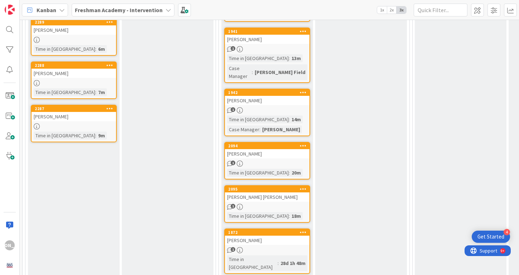
click at [107, 110] on icon at bounding box center [109, 108] width 7 height 5
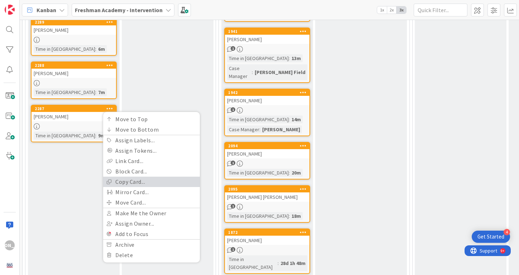
click at [133, 183] on link "Copy Card..." at bounding box center [151, 182] width 97 height 10
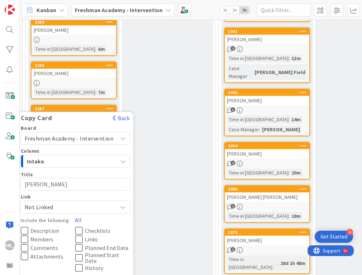
click at [68, 182] on textarea "[PERSON_NAME]" at bounding box center [75, 184] width 109 height 13
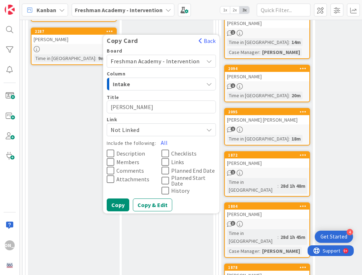
scroll to position [407, 0]
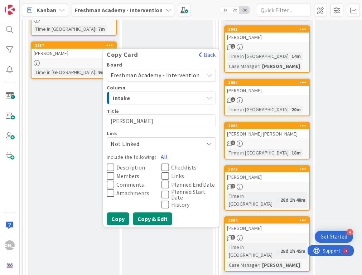
click at [153, 223] on button "Copy & Edit" at bounding box center [152, 219] width 39 height 13
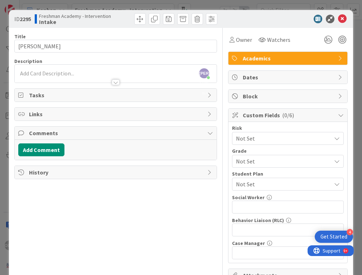
click at [85, 66] on div "[PERSON_NAME] just joined" at bounding box center [116, 74] width 202 height 18
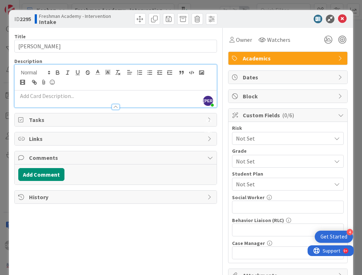
click at [72, 90] on div at bounding box center [116, 78] width 202 height 26
click at [71, 95] on p at bounding box center [115, 96] width 195 height 8
click at [70, 96] on p at bounding box center [115, 96] width 195 height 8
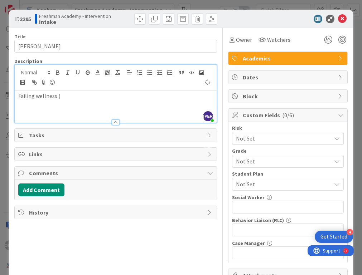
scroll to position [440, 0]
drag, startPoint x: 90, startPoint y: 97, endPoint x: 71, endPoint y: 97, distance: 19.7
click at [71, 97] on p "Failing wellness (57), [PERSON_NAME] (39)," at bounding box center [115, 96] width 195 height 8
click at [109, 97] on p "Failing wellness (57), Engish (39)," at bounding box center [115, 96] width 195 height 8
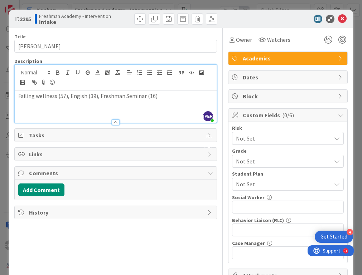
click at [78, 95] on p "Failing wellness (57), Engish (39), Freshman Seminar (16)." at bounding box center [115, 96] width 195 height 8
click at [343, 15] on icon at bounding box center [342, 19] width 9 height 9
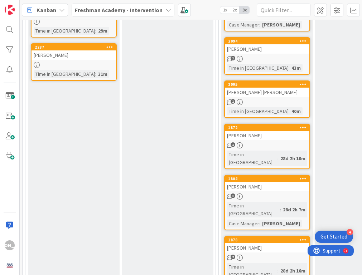
click at [109, 47] on icon at bounding box center [109, 46] width 7 height 5
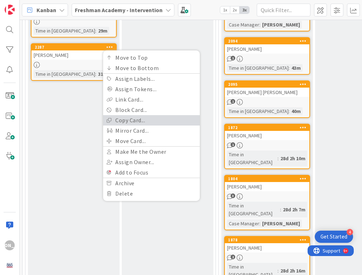
click at [136, 121] on link "Copy Card..." at bounding box center [151, 120] width 97 height 10
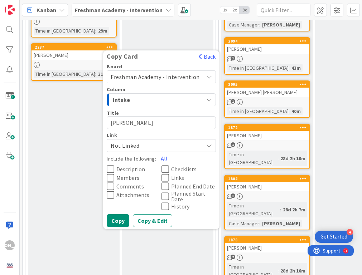
click at [143, 123] on textarea "[PERSON_NAME]" at bounding box center [161, 122] width 109 height 13
click at [141, 220] on button "Copy & Edit" at bounding box center [152, 221] width 39 height 13
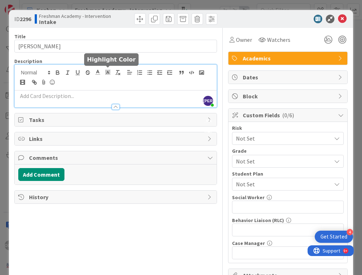
click at [112, 70] on div "[PERSON_NAME] just joined" at bounding box center [116, 86] width 202 height 43
click at [91, 94] on p at bounding box center [115, 96] width 195 height 8
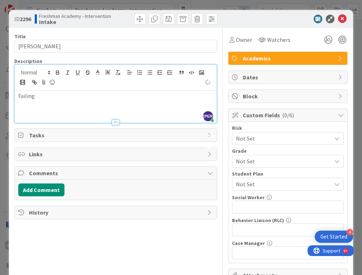
scroll to position [482, 0]
click at [342, 17] on icon at bounding box center [342, 19] width 9 height 9
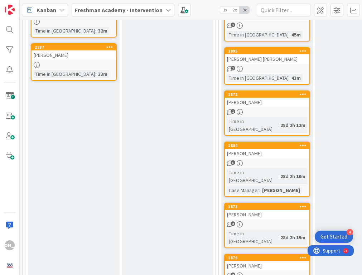
click at [109, 46] on icon at bounding box center [109, 46] width 7 height 5
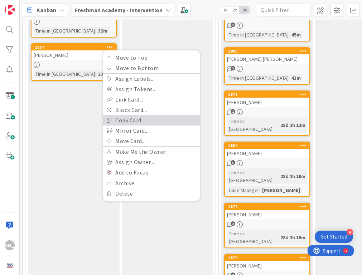
click at [129, 119] on link "Copy Card..." at bounding box center [151, 120] width 97 height 10
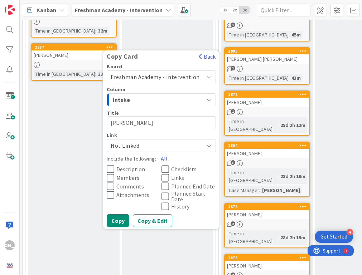
click at [128, 125] on textarea "[PERSON_NAME]" at bounding box center [161, 122] width 109 height 13
click at [145, 221] on button "Copy & Edit" at bounding box center [152, 221] width 39 height 13
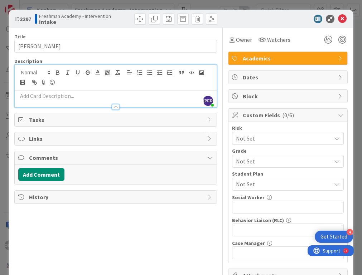
click at [193, 71] on div "[PERSON_NAME] just joined" at bounding box center [116, 86] width 202 height 43
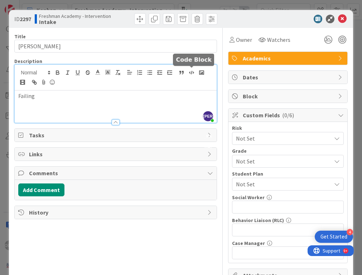
scroll to position [525, 0]
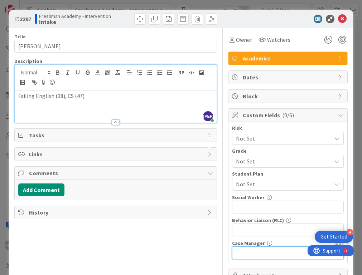
click at [253, 248] on input "text" at bounding box center [288, 253] width 112 height 13
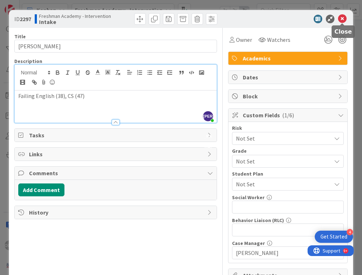
click at [344, 17] on icon at bounding box center [342, 19] width 9 height 9
